Goal: Contribute content

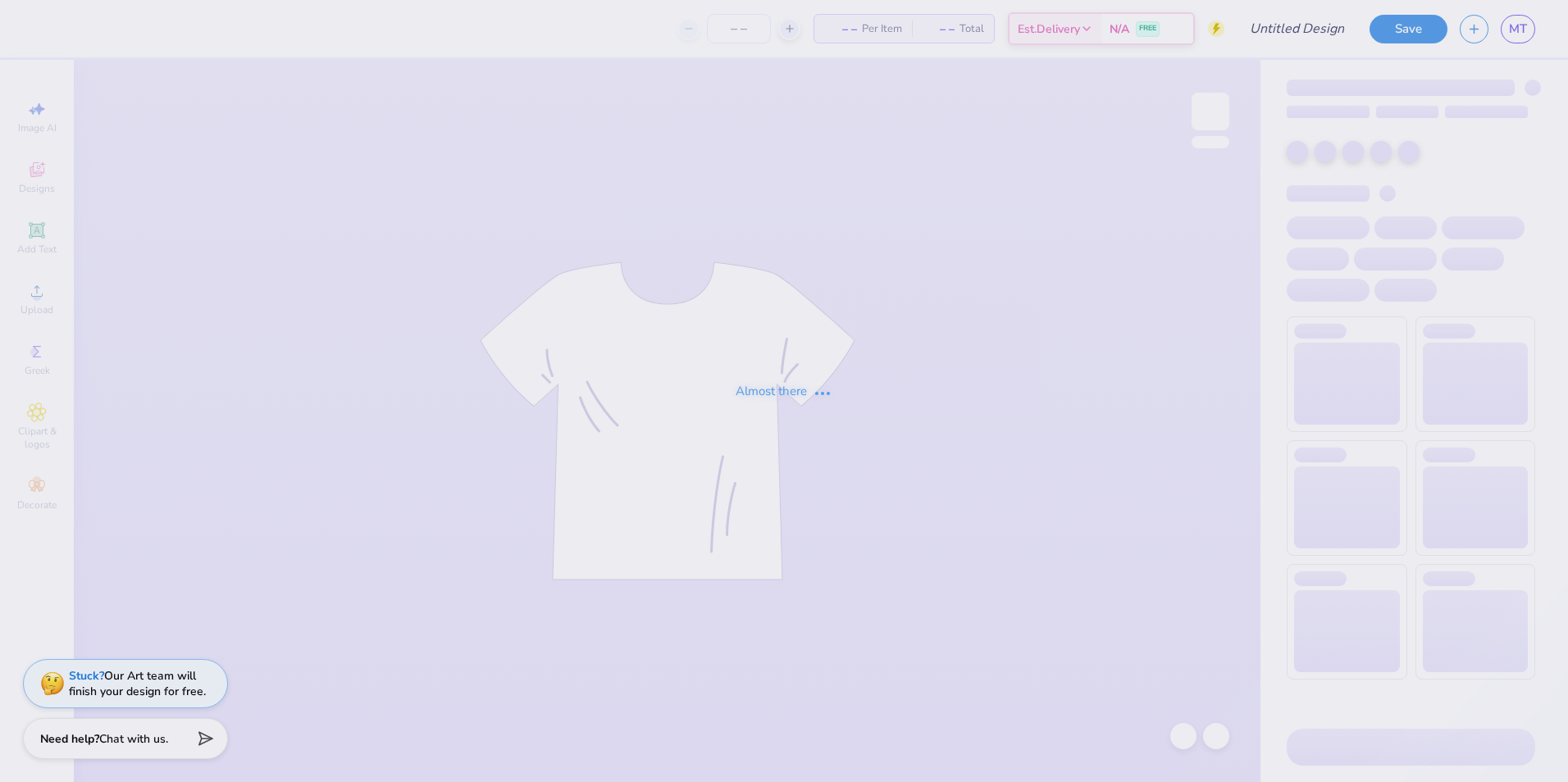
type input "Milana Tiv : [US_STATE][GEOGRAPHIC_DATA], [GEOGRAPHIC_DATA]"
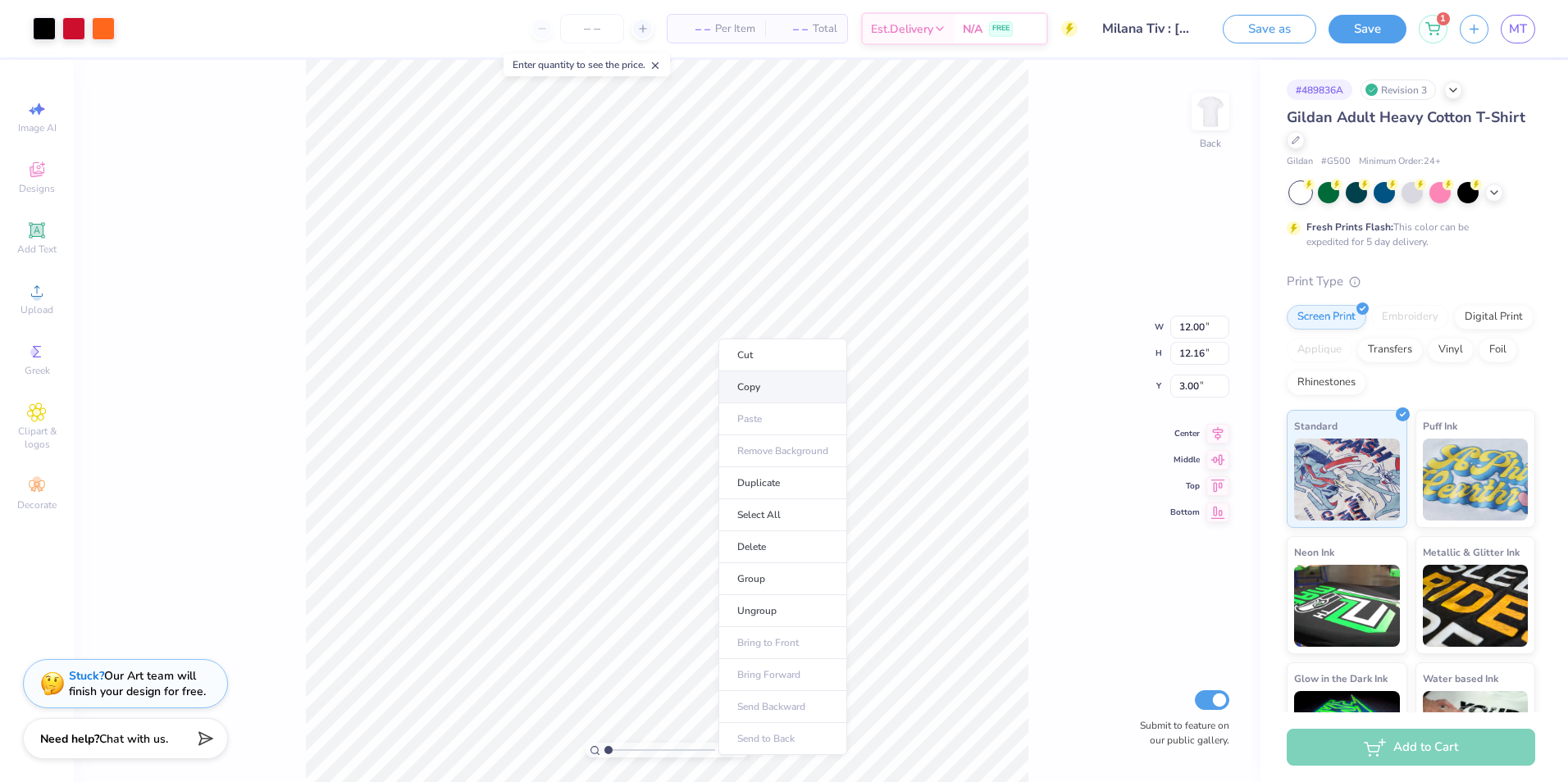
click at [785, 386] on li "Copy" at bounding box center [782, 388] width 128 height 32
click at [1219, 100] on img at bounding box center [1210, 111] width 66 height 66
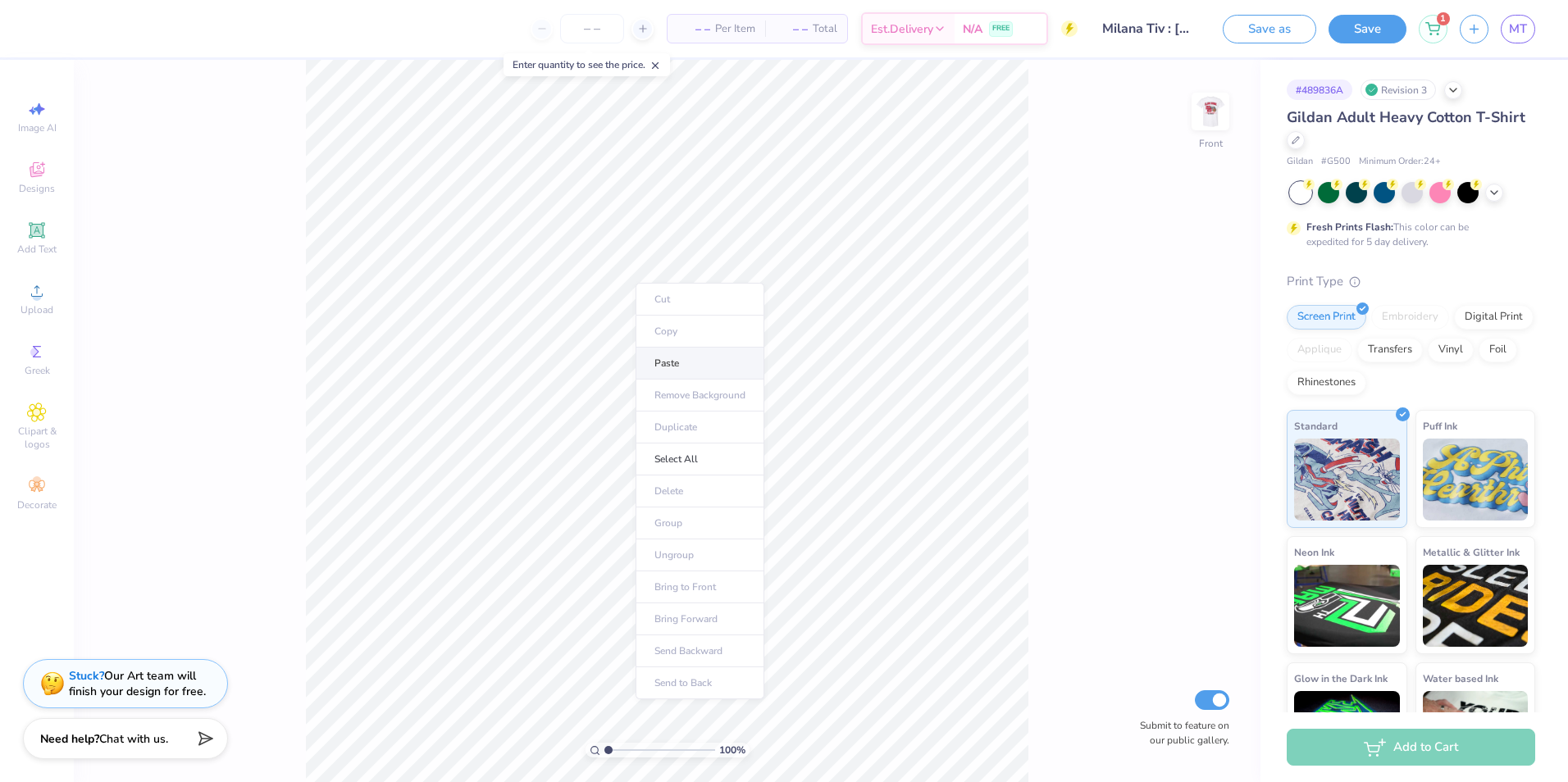
click at [674, 369] on li "Paste" at bounding box center [700, 364] width 128 height 32
type input "6.93"
click at [1214, 106] on img at bounding box center [1210, 111] width 66 height 66
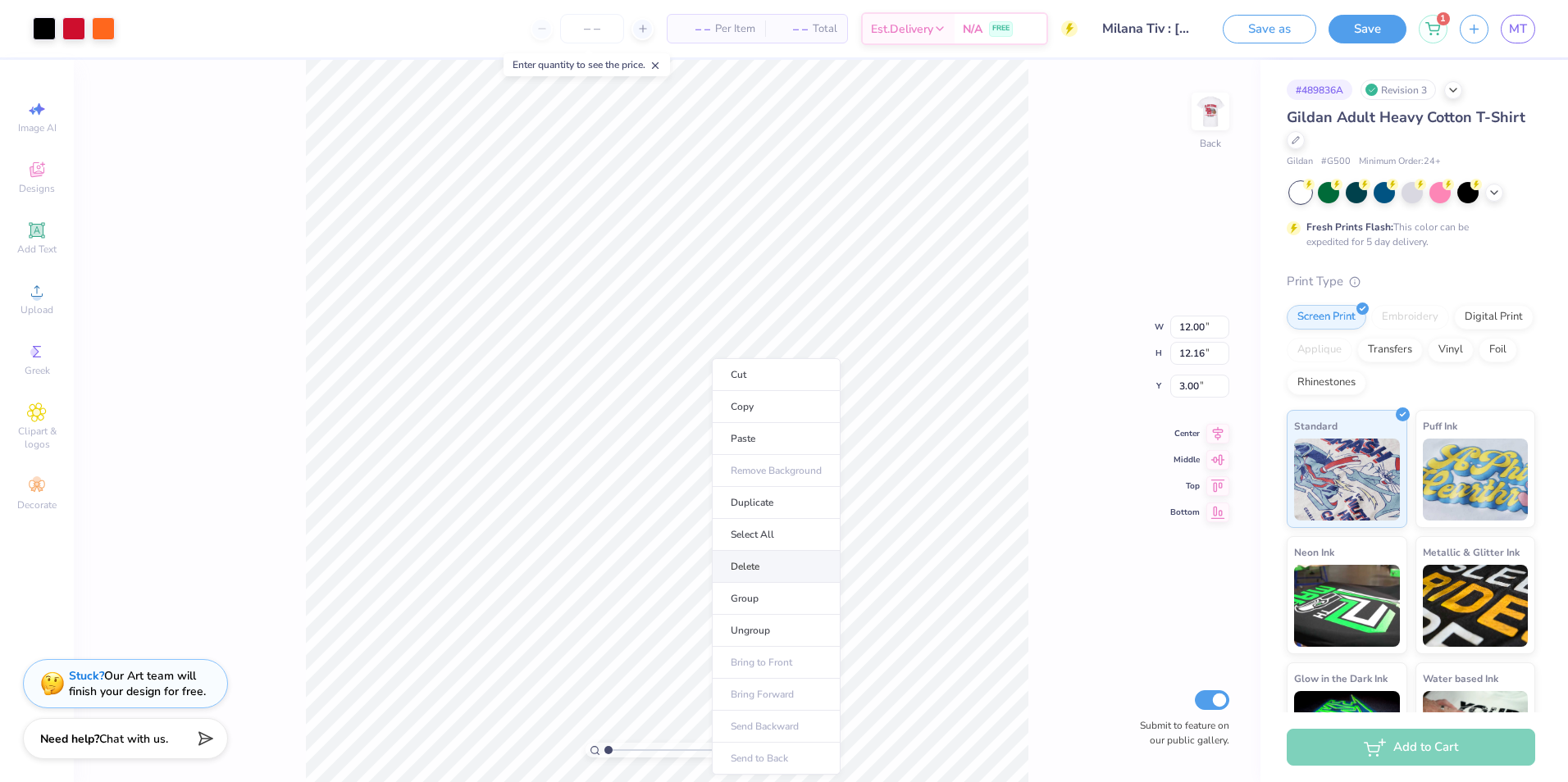
click at [770, 558] on li "Delete" at bounding box center [776, 567] width 128 height 32
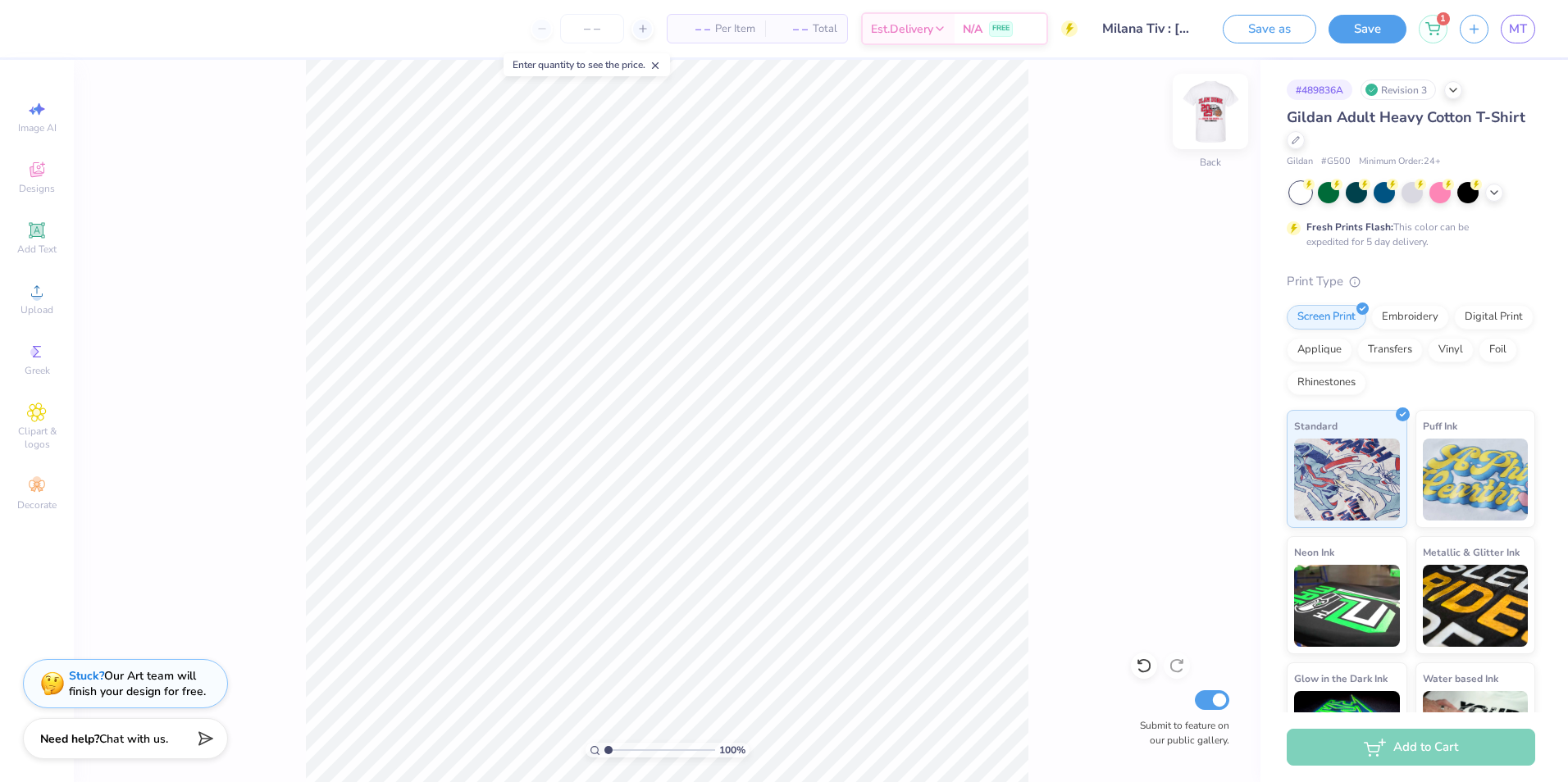
click at [1228, 124] on img at bounding box center [1210, 111] width 66 height 66
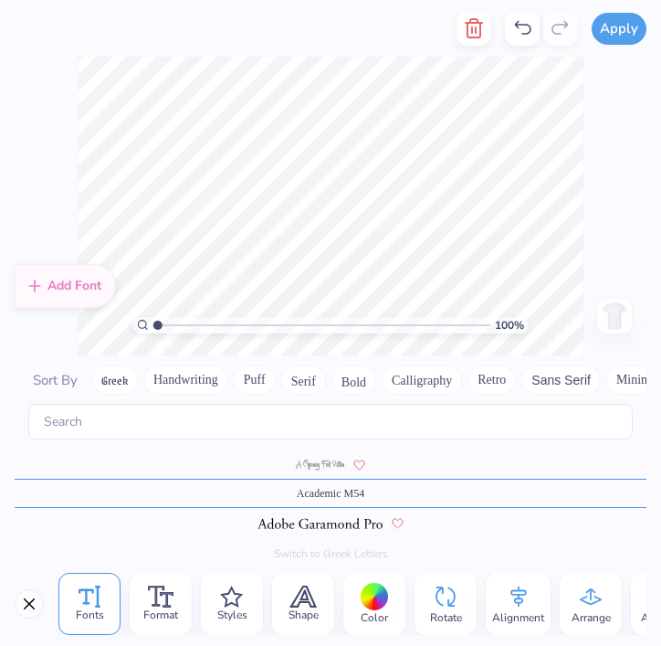
scroll to position [16, 5]
type textarea "zeta tau alpha"
type textarea "Fall Philanthropy"
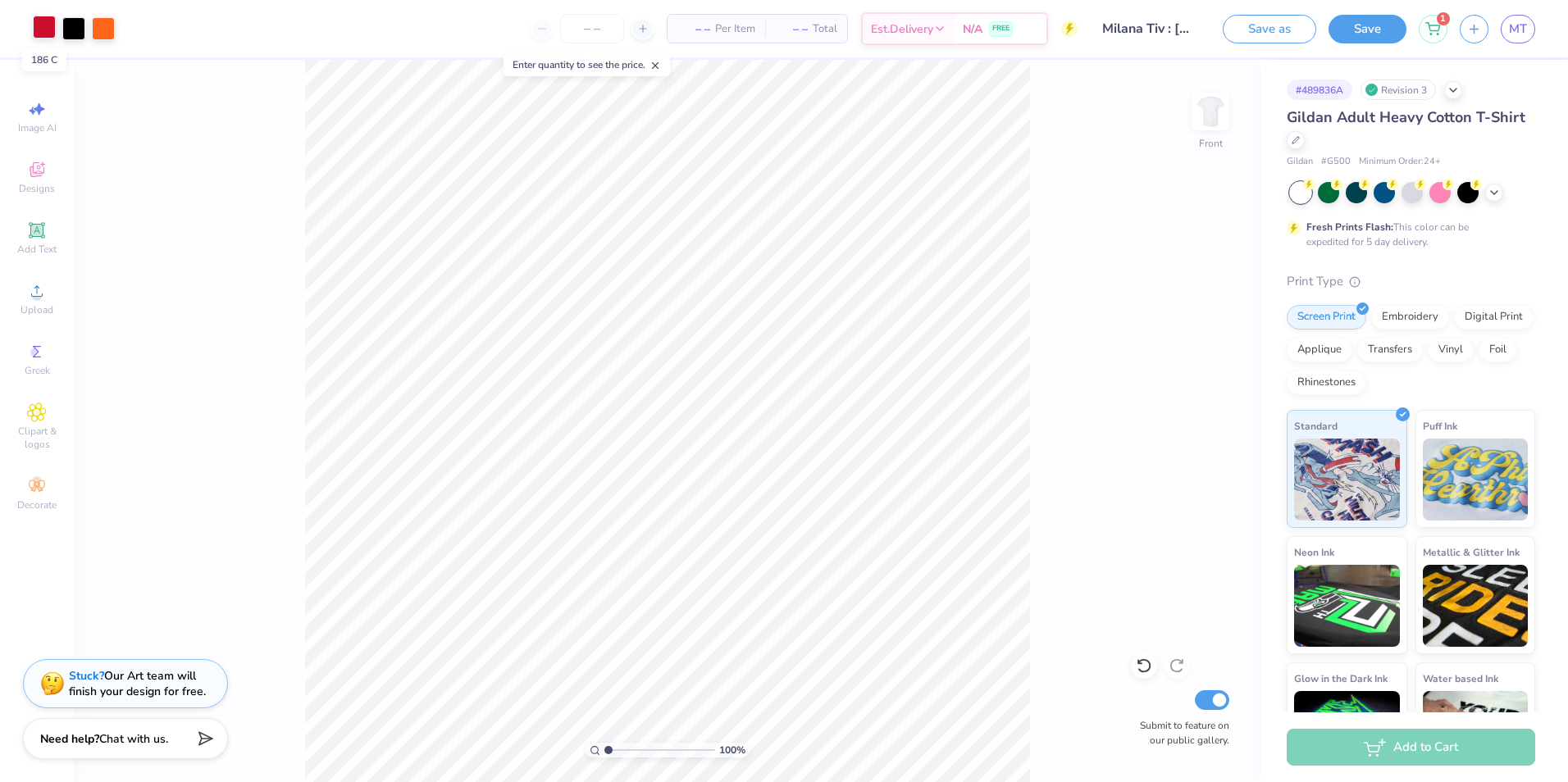
click at [52, 35] on div at bounding box center [45, 27] width 23 height 23
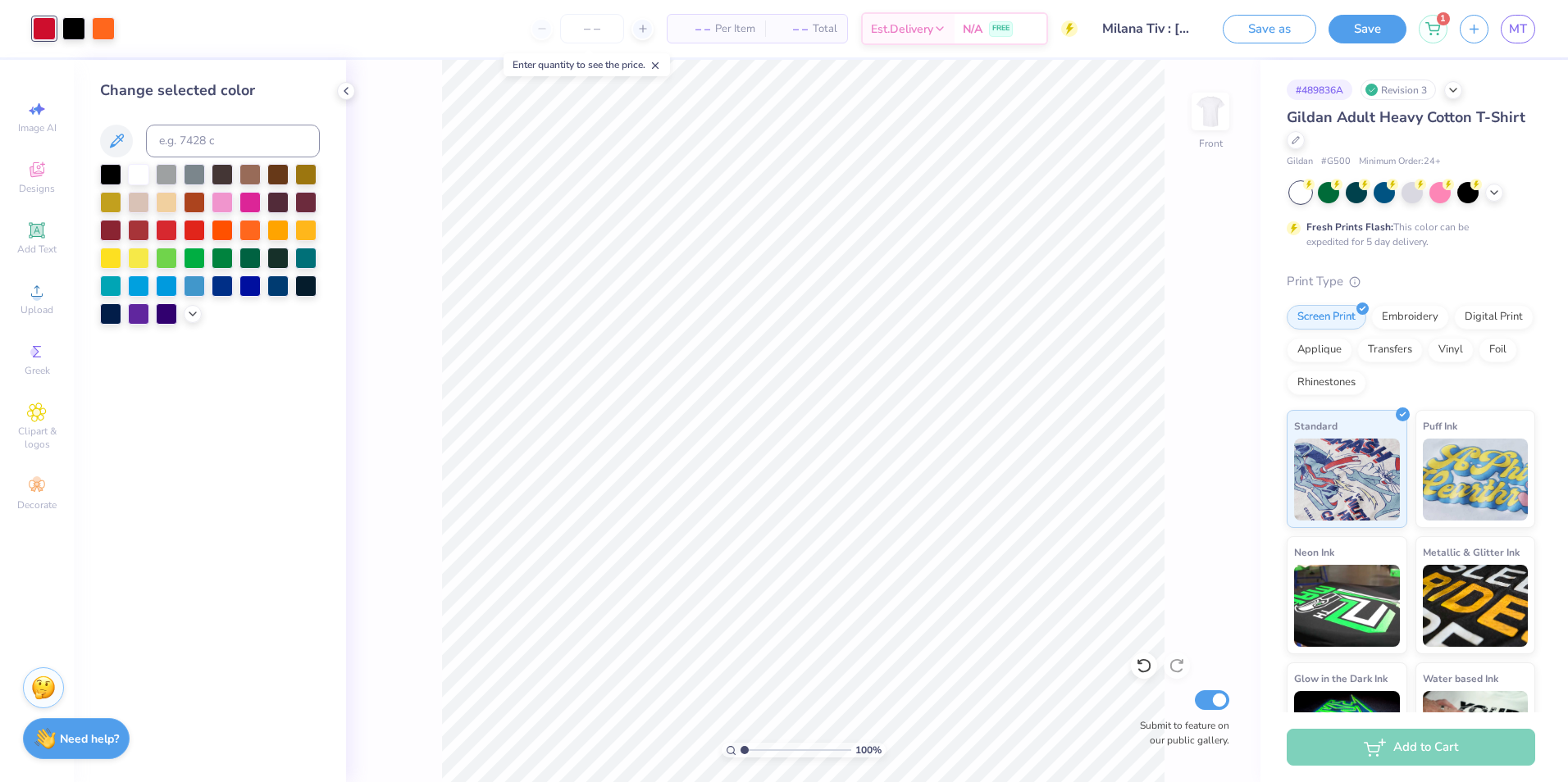
click at [190, 298] on div at bounding box center [209, 244] width 220 height 161
click at [191, 303] on div at bounding box center [209, 244] width 220 height 161
click at [192, 318] on icon at bounding box center [192, 312] width 13 height 13
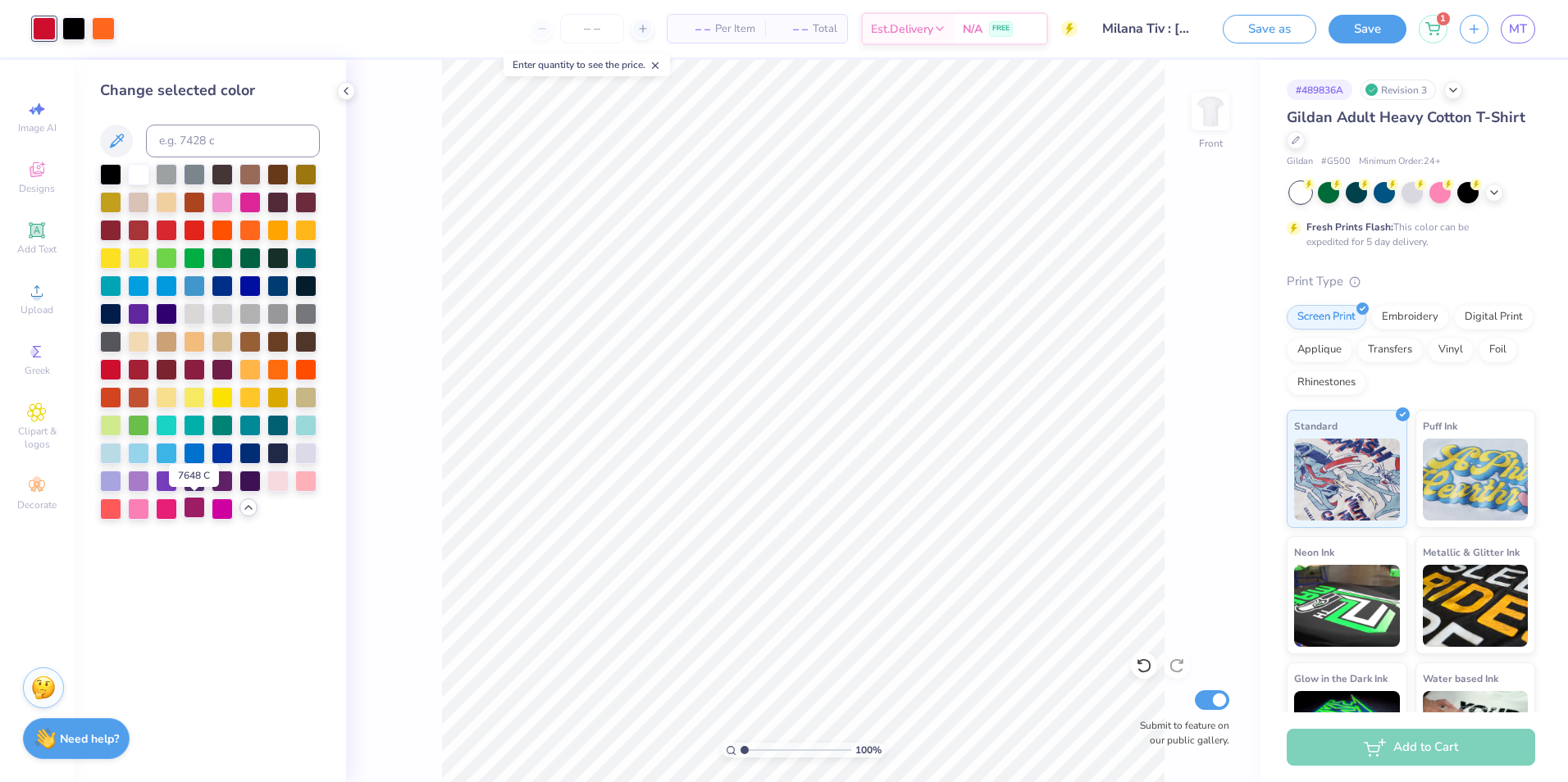
click at [184, 509] on div at bounding box center [195, 507] width 22 height 22
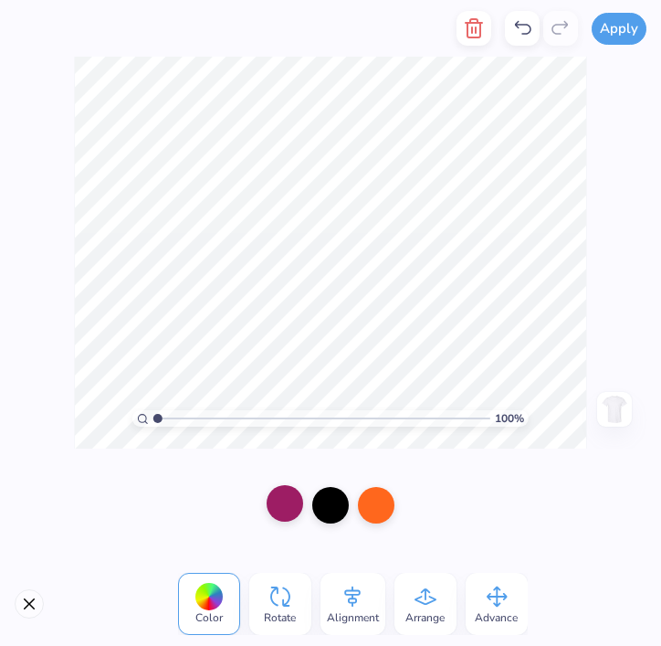
click at [276, 509] on div at bounding box center [285, 503] width 37 height 37
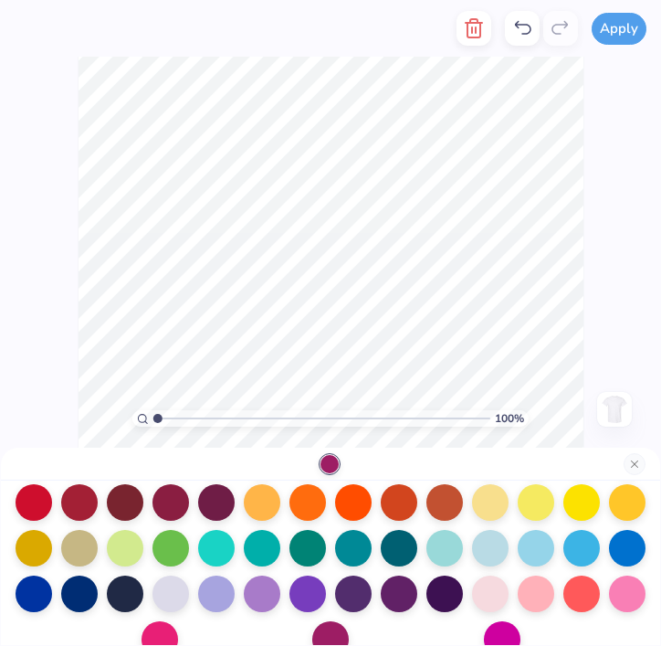
scroll to position [279, 0]
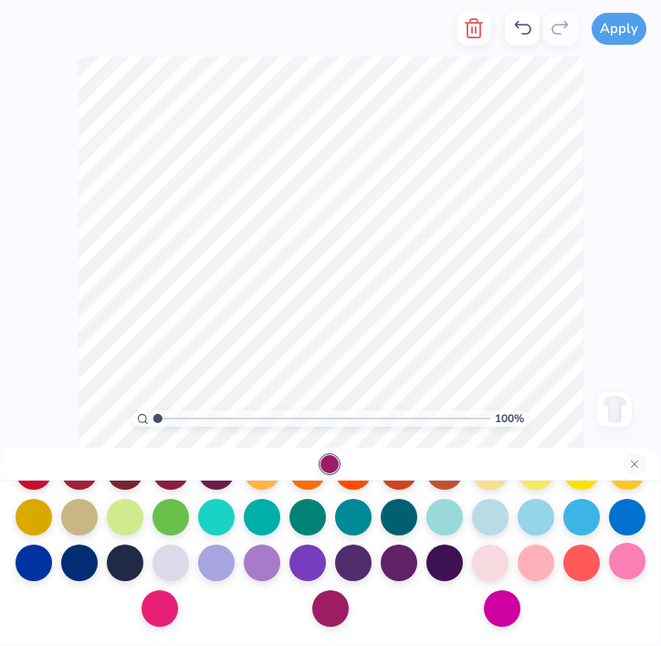
click at [609, 579] on div at bounding box center [627, 560] width 37 height 37
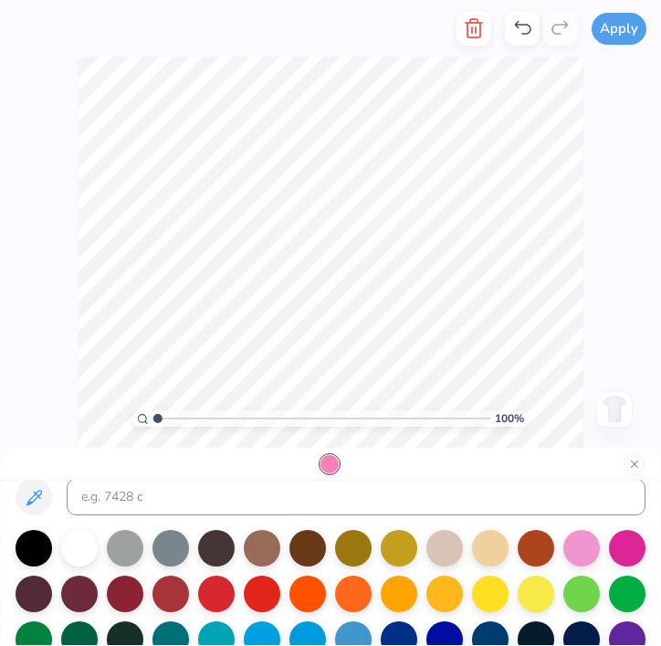
scroll to position [0, 0]
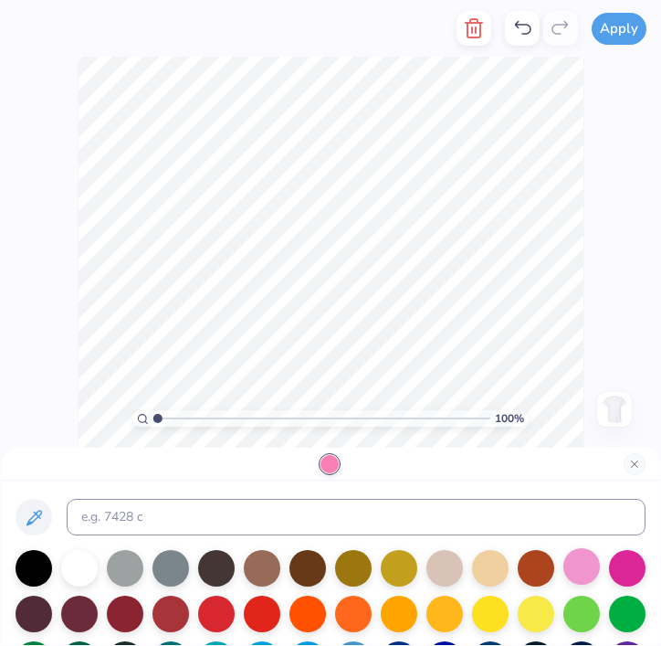
click at [592, 571] on div at bounding box center [581, 566] width 37 height 37
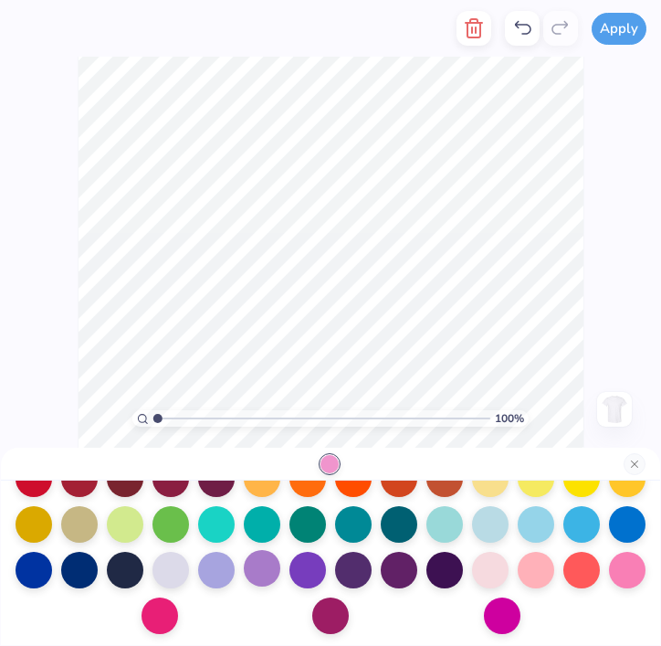
scroll to position [279, 0]
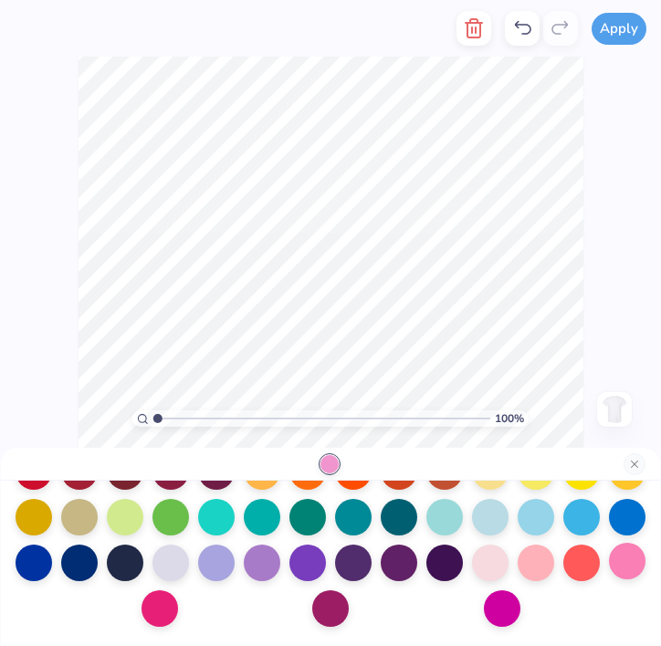
click at [609, 579] on div at bounding box center [627, 560] width 37 height 37
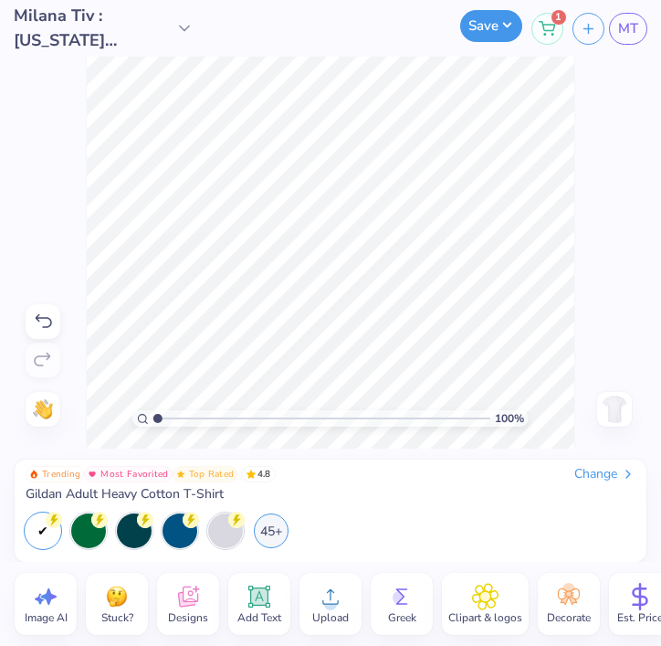
click at [468, 26] on button "Save" at bounding box center [491, 26] width 62 height 32
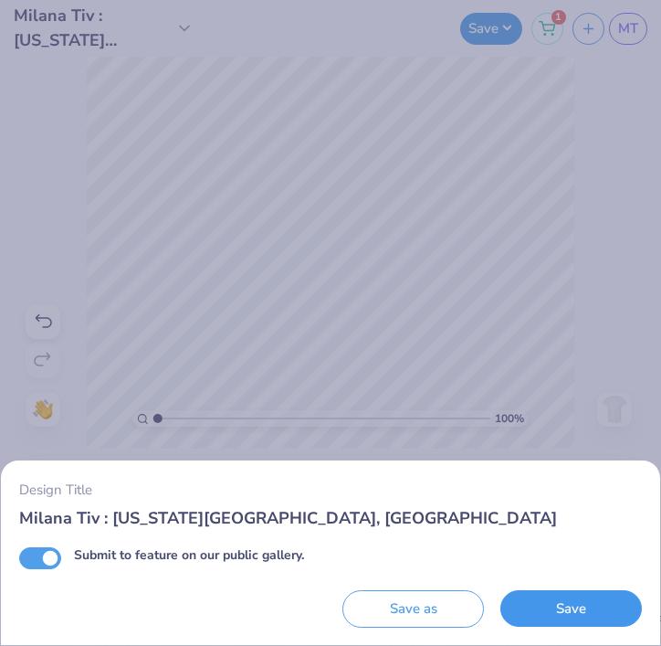
click at [548, 606] on button "Save" at bounding box center [571, 608] width 142 height 37
